Goal: Submit feedback/report problem: Submit feedback/report problem

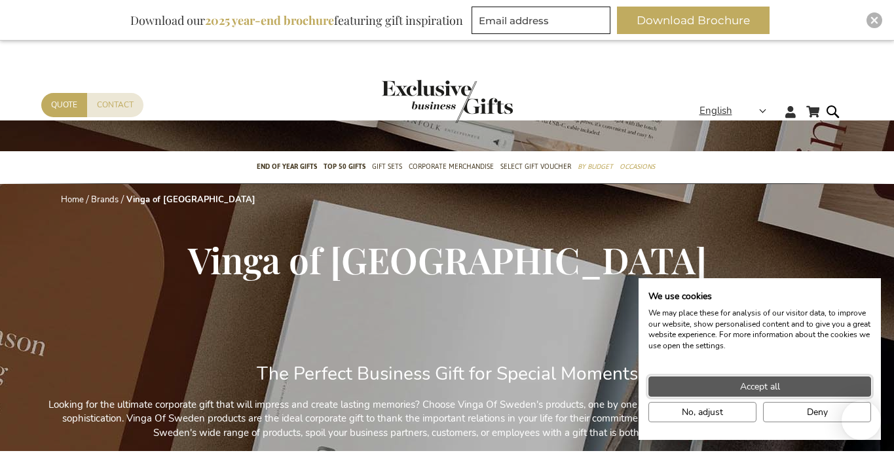
click at [752, 383] on span "Accept all" at bounding box center [760, 387] width 40 height 14
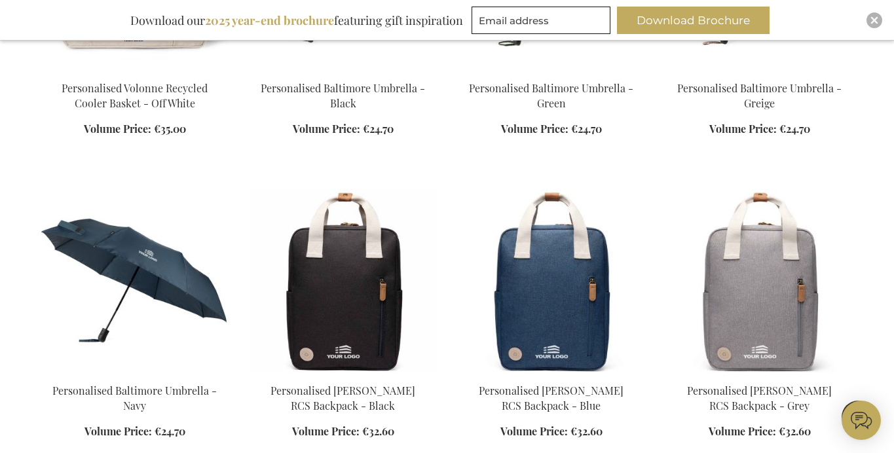
click at [863, 414] on icon at bounding box center [861, 420] width 39 height 39
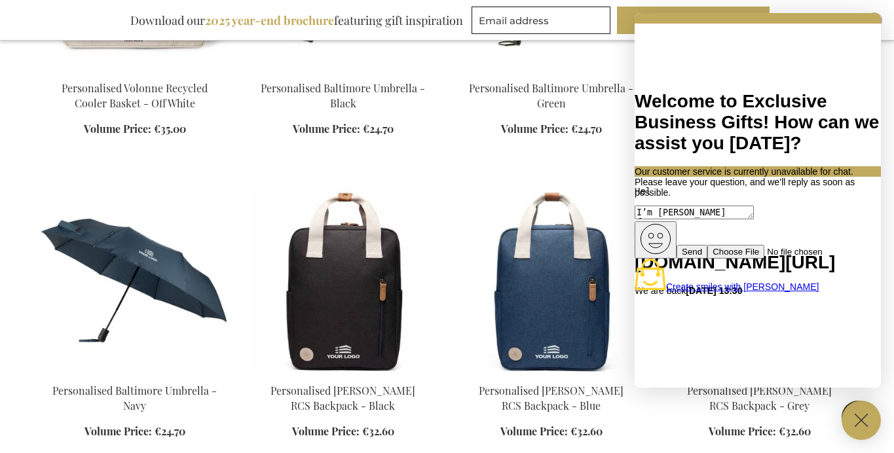
scroll to position [336, 0]
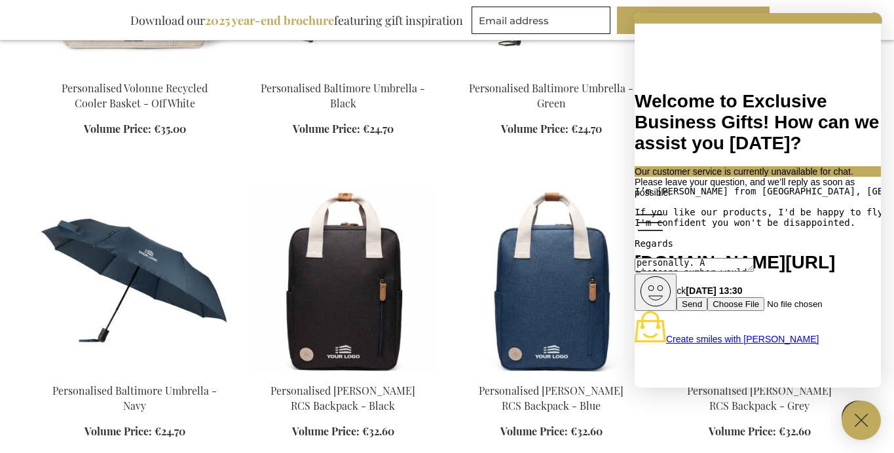
type textarea "I’m [PERSON_NAME] from [GEOGRAPHIC_DATA], [GEOGRAPHIC_DATA]  We've been in the …"
click at [707, 300] on button "Send" at bounding box center [692, 304] width 31 height 14
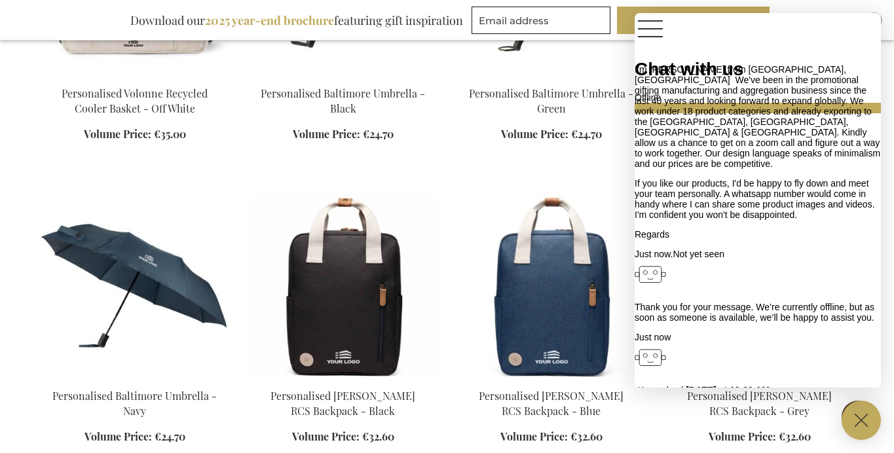
scroll to position [377, 0]
type input "[PERSON_NAME][EMAIL_ADDRESS][PERSON_NAME][DOMAIN_NAME]"
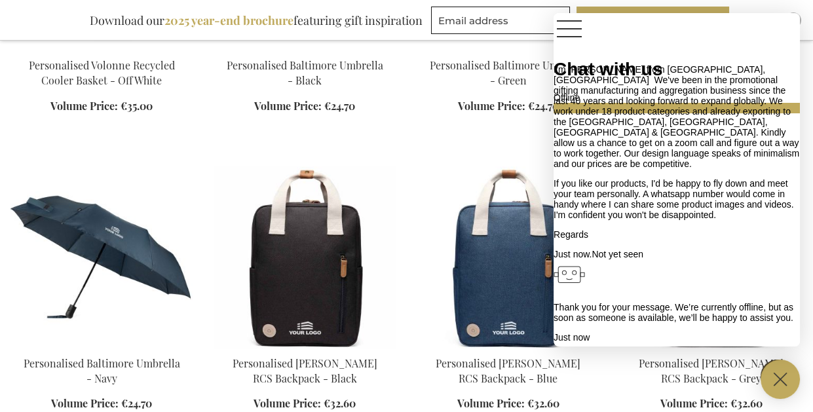
scroll to position [441, 0]
type textarea "[PHONE_NUMBER]"
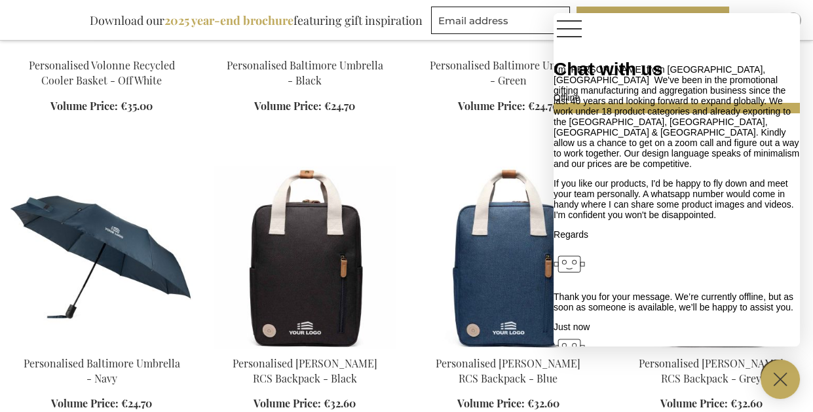
scroll to position [465, 0]
click at [778, 378] on icon at bounding box center [779, 379] width 13 height 13
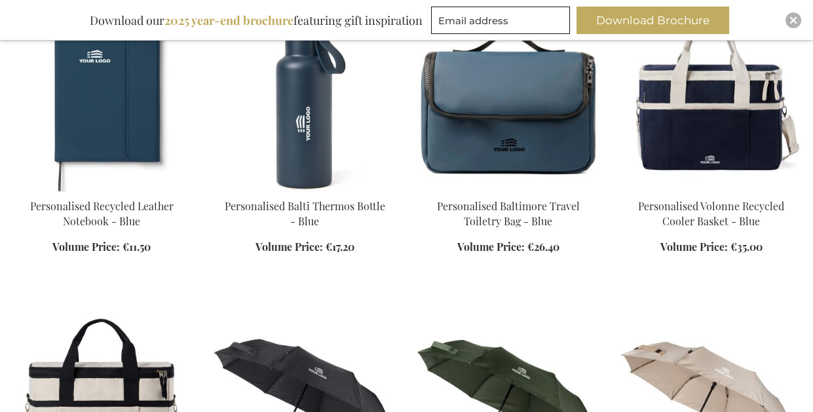
scroll to position [600, 0]
